Goal: Find specific page/section: Find specific page/section

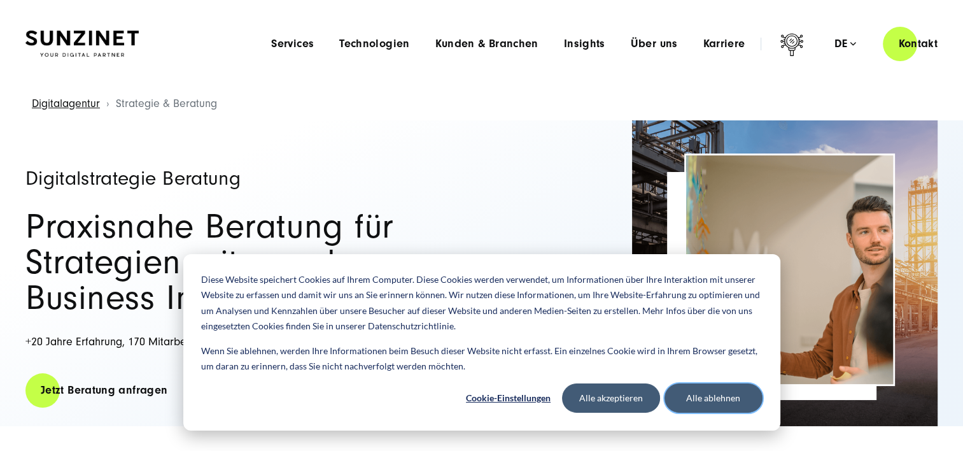
click at [722, 400] on button "Alle ablehnen" at bounding box center [714, 397] width 98 height 29
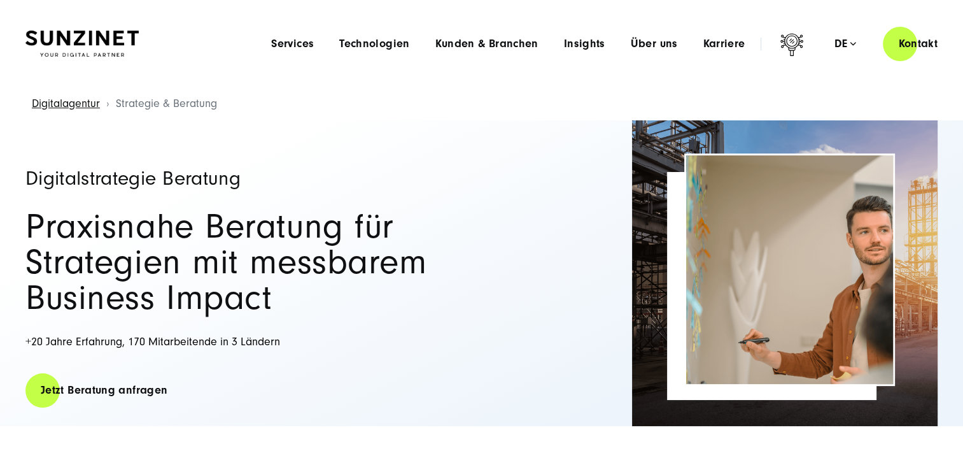
click at [653, 42] on span "Über uns" at bounding box center [654, 44] width 47 height 13
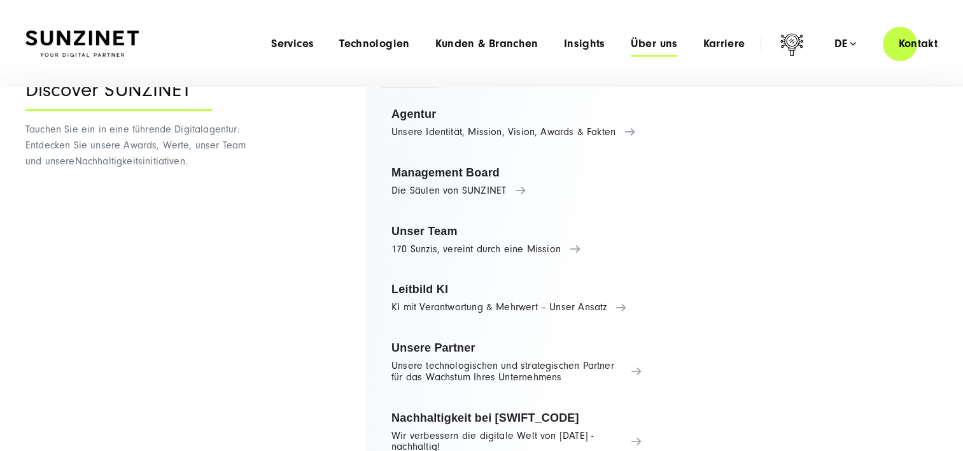
scroll to position [73, 0]
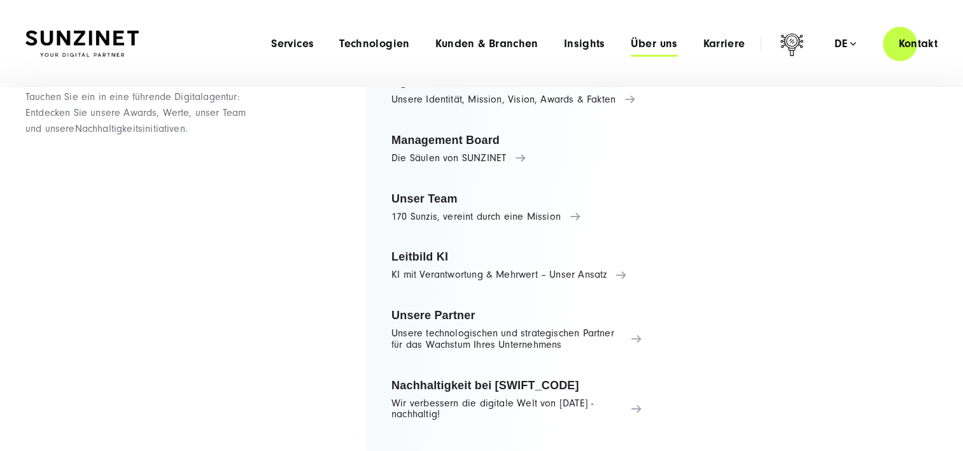
click at [181, 29] on div "Smart Search AI Hier können Sie eine konkrete Frage zu unserer Agentur und unse…" at bounding box center [481, 43] width 912 height 36
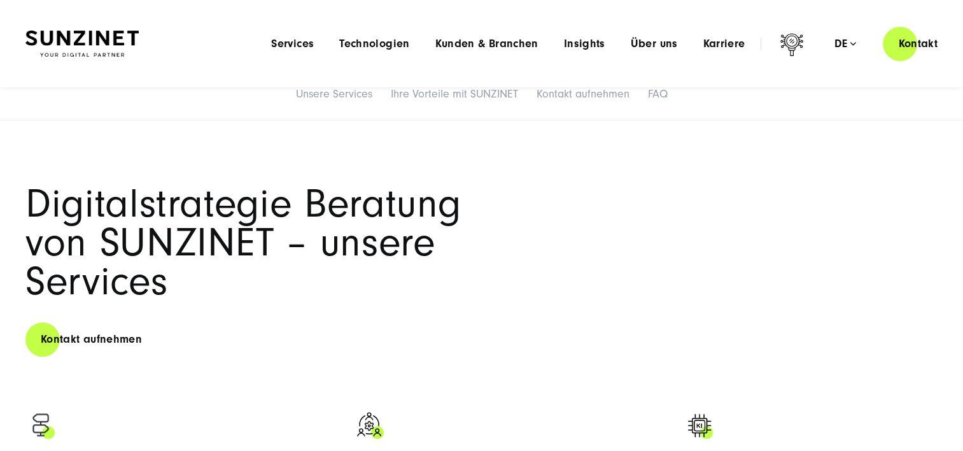
scroll to position [255, 0]
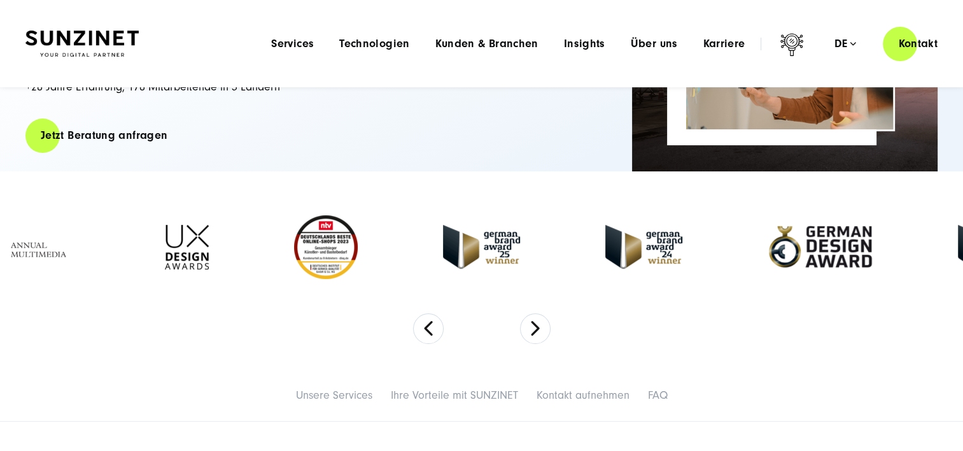
click at [430, 330] on button "Previous" at bounding box center [428, 328] width 31 height 31
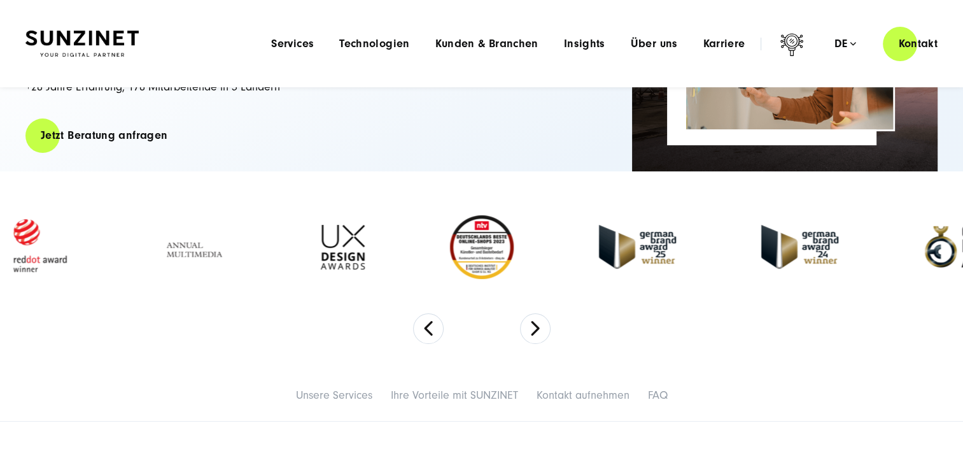
click at [428, 330] on button "Previous" at bounding box center [428, 328] width 31 height 31
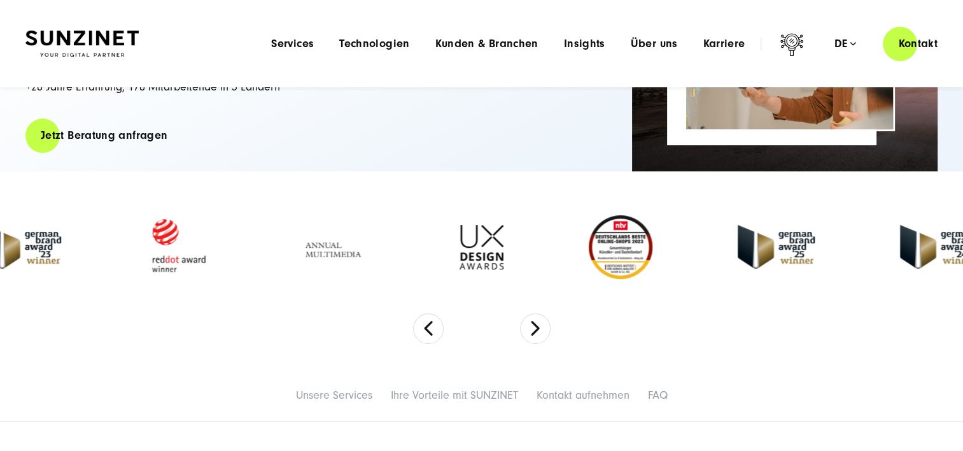
click at [428, 330] on button "Previous" at bounding box center [428, 328] width 31 height 31
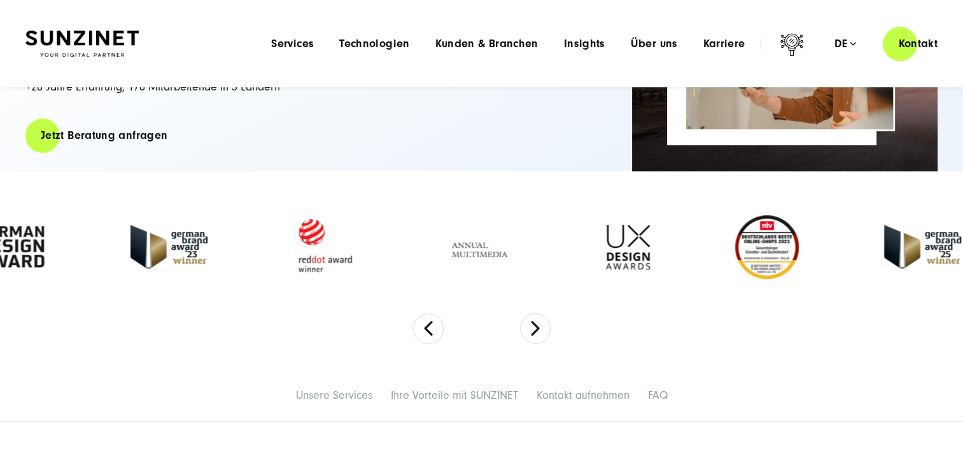
click at [428, 330] on button "Previous" at bounding box center [428, 328] width 31 height 31
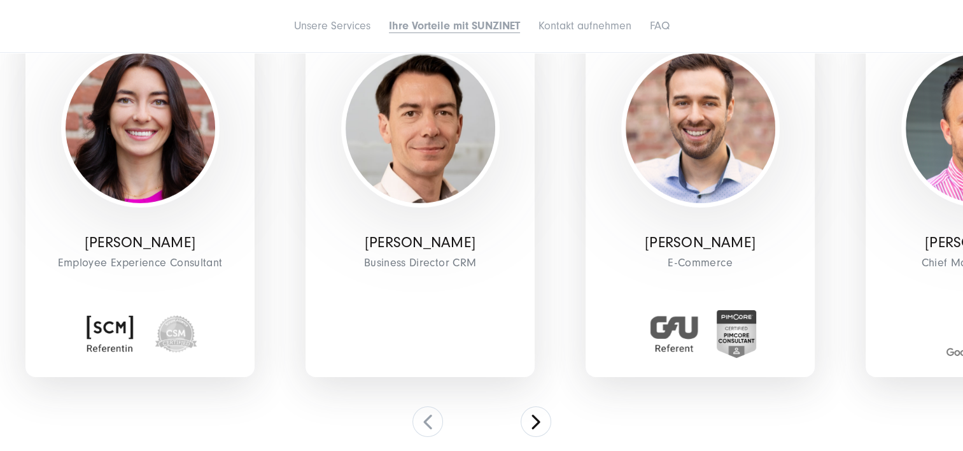
scroll to position [4202, 0]
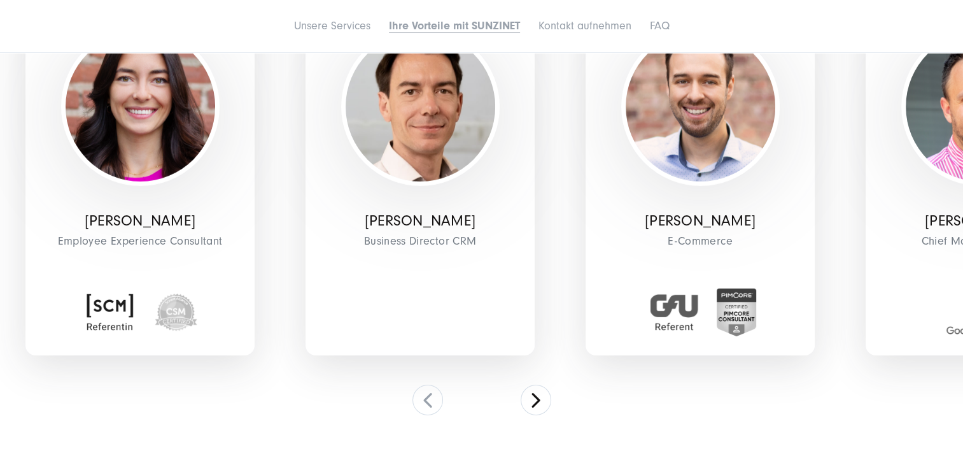
click at [537, 401] on button at bounding box center [536, 400] width 31 height 31
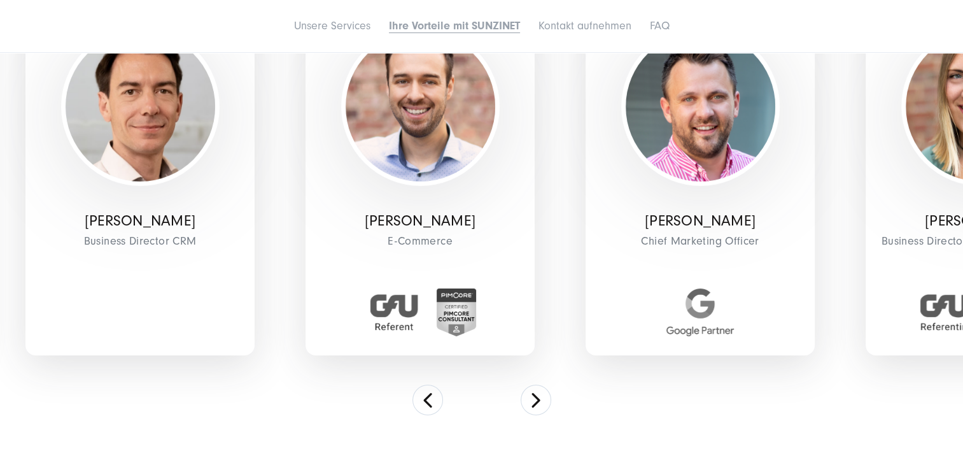
click at [537, 401] on button at bounding box center [536, 400] width 31 height 31
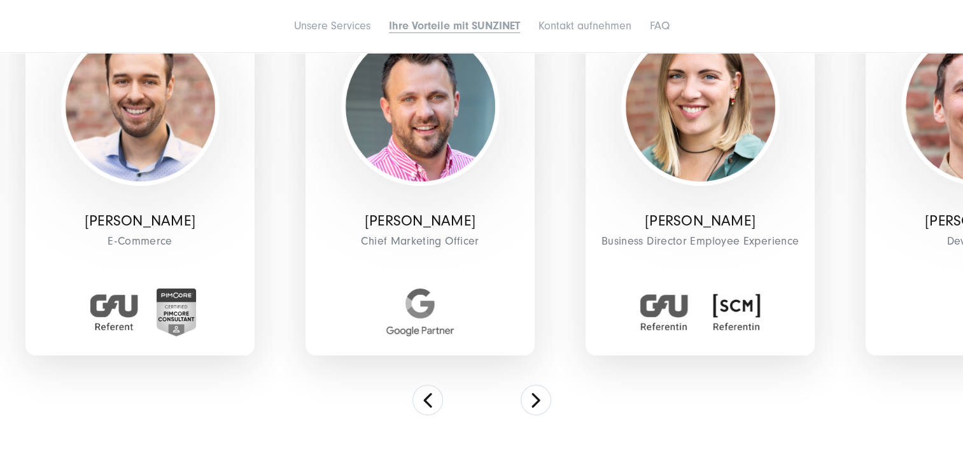
click at [537, 401] on button at bounding box center [536, 400] width 31 height 31
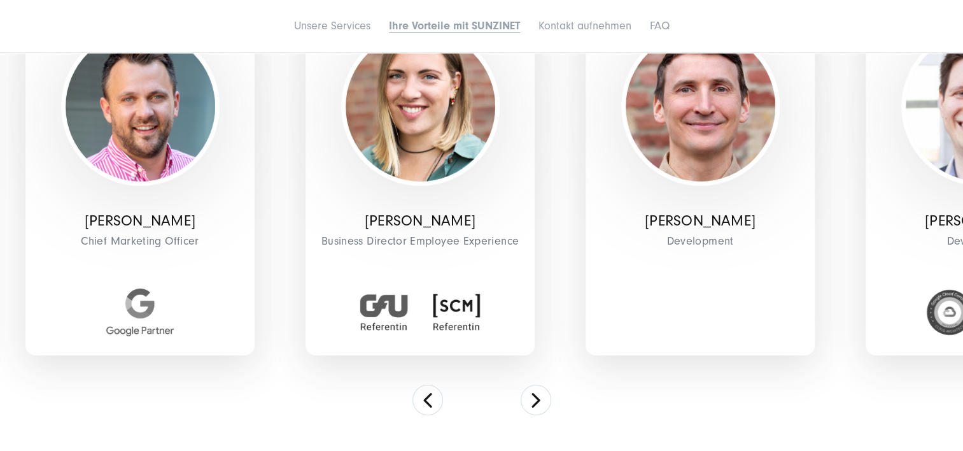
click at [537, 401] on button at bounding box center [536, 400] width 31 height 31
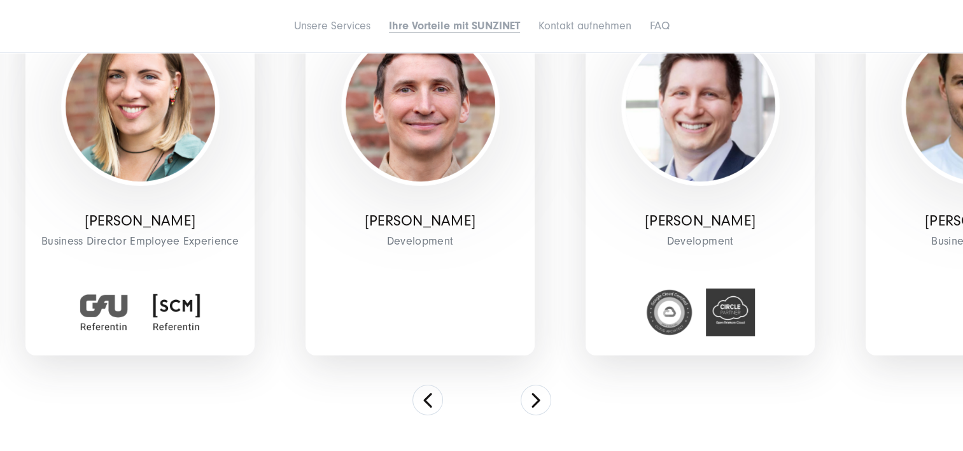
click at [537, 401] on button at bounding box center [536, 400] width 31 height 31
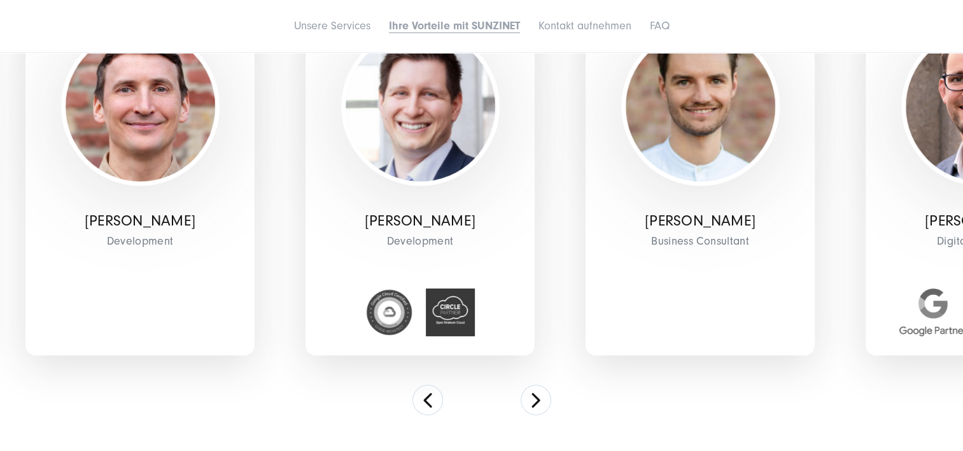
click at [537, 401] on button at bounding box center [536, 400] width 31 height 31
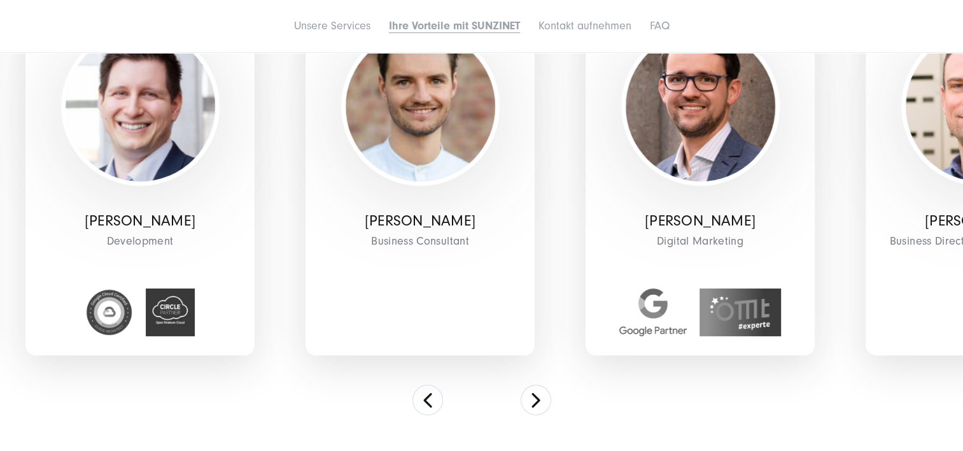
click at [537, 401] on button at bounding box center [536, 400] width 31 height 31
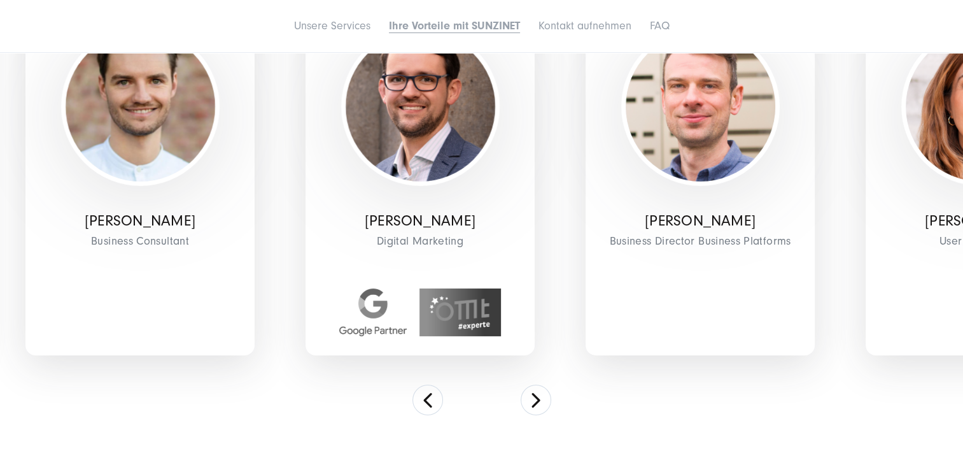
click at [537, 401] on button at bounding box center [536, 400] width 31 height 31
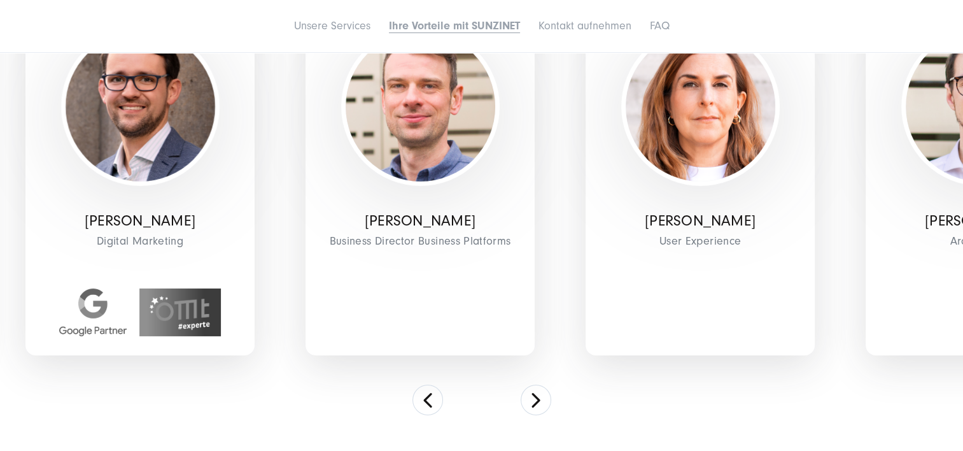
click at [537, 401] on button at bounding box center [536, 400] width 31 height 31
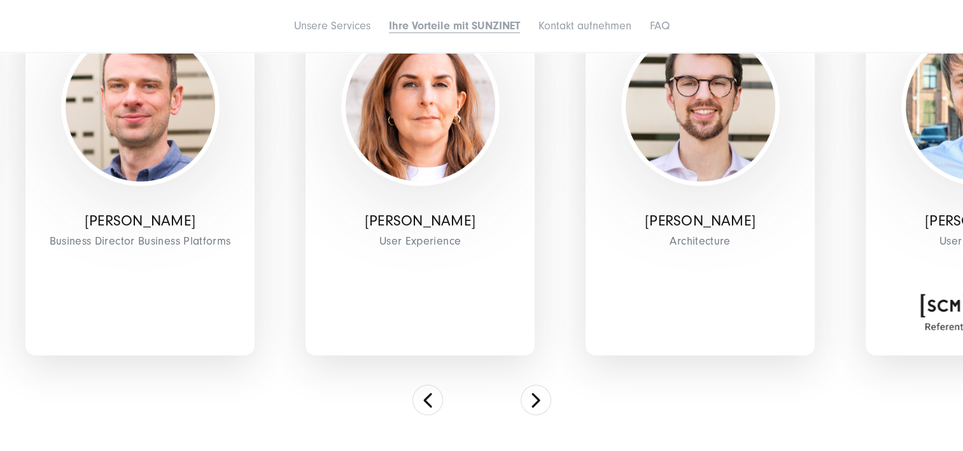
click at [539, 403] on button at bounding box center [536, 400] width 31 height 31
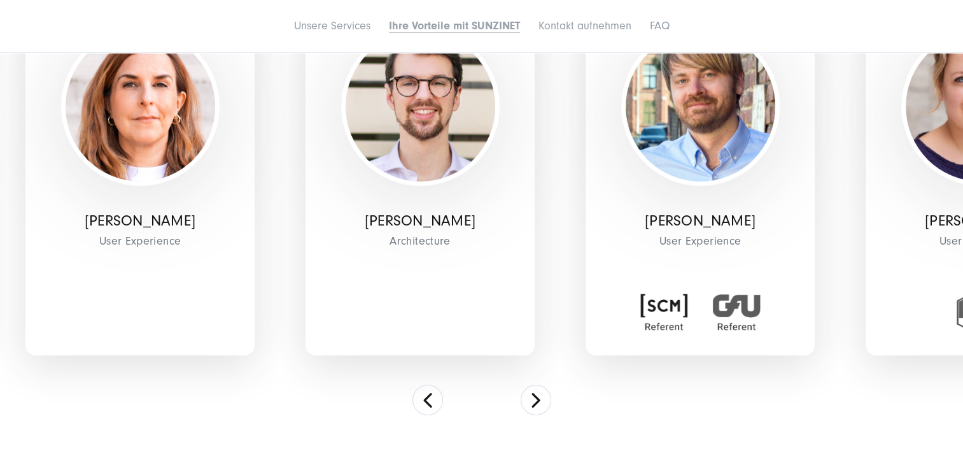
click at [539, 403] on button at bounding box center [536, 400] width 31 height 31
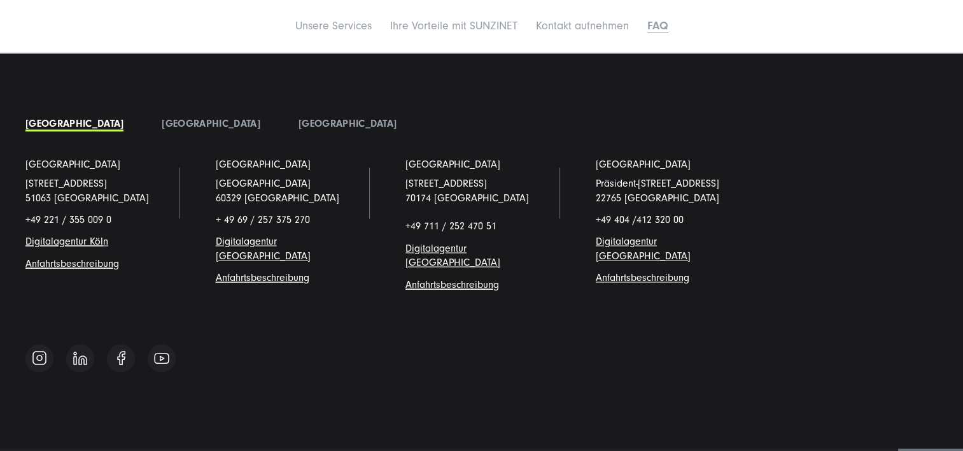
scroll to position [6835, 0]
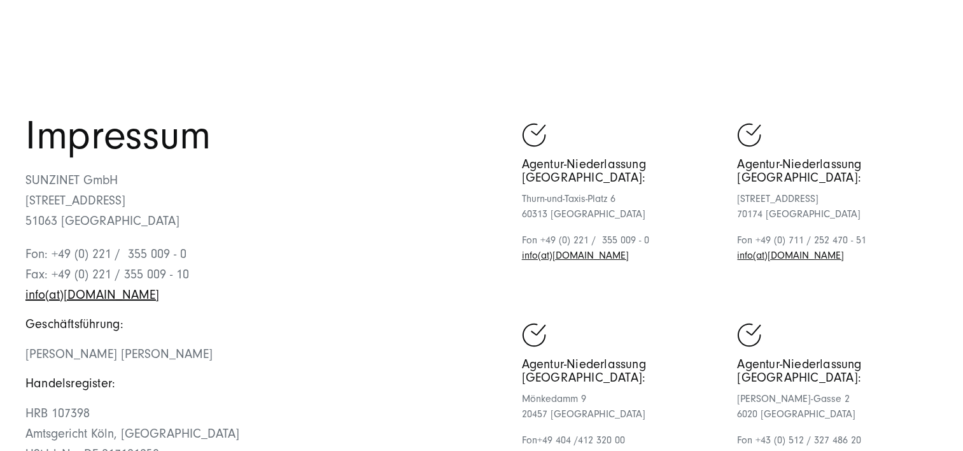
scroll to position [64, 0]
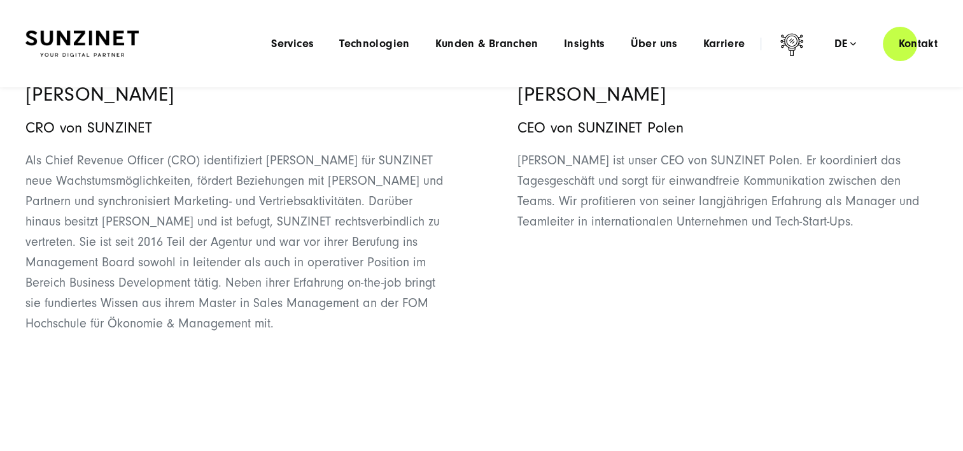
scroll to position [1592, 0]
